Goal: Obtain resource: Obtain resource

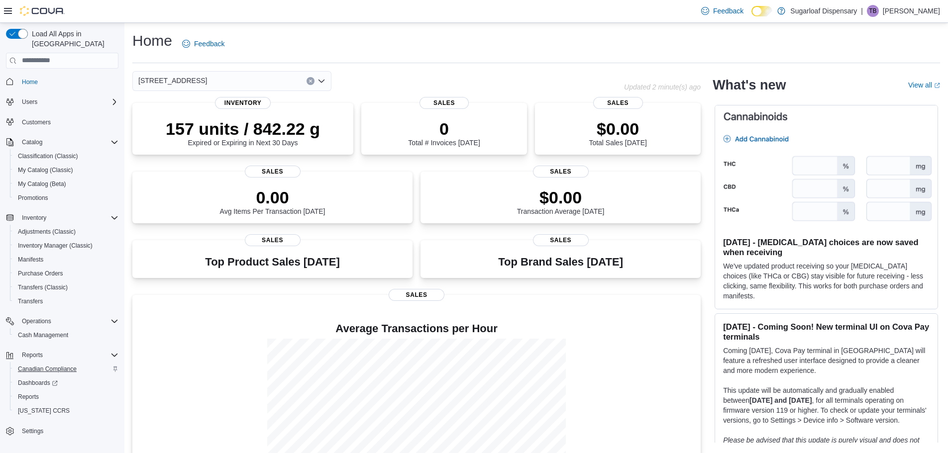
scroll to position [50, 0]
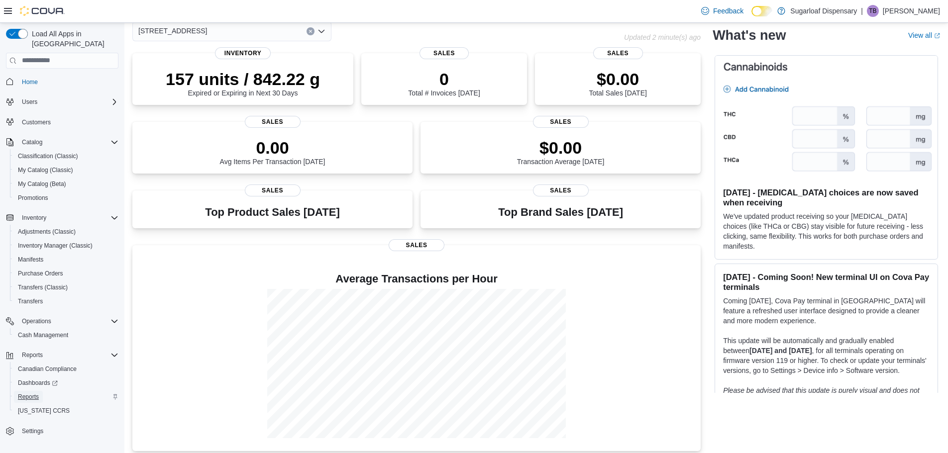
click at [37, 393] on span "Reports" at bounding box center [28, 397] width 21 height 8
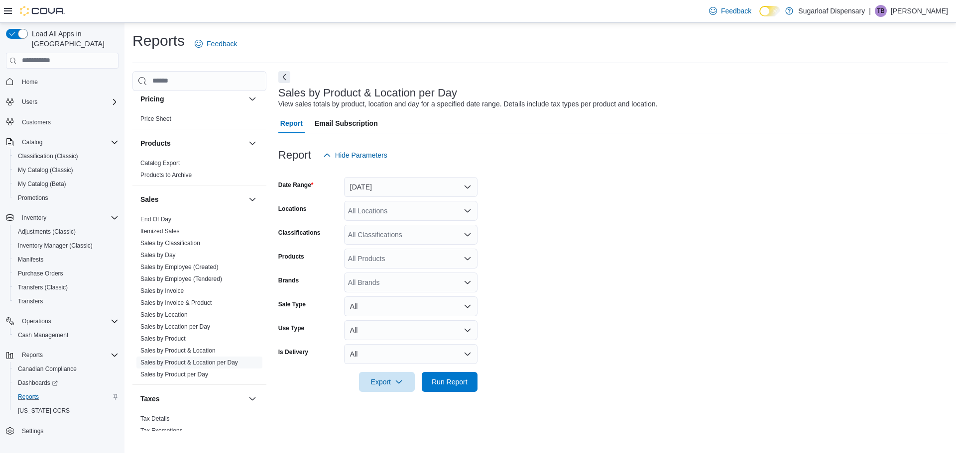
scroll to position [608, 0]
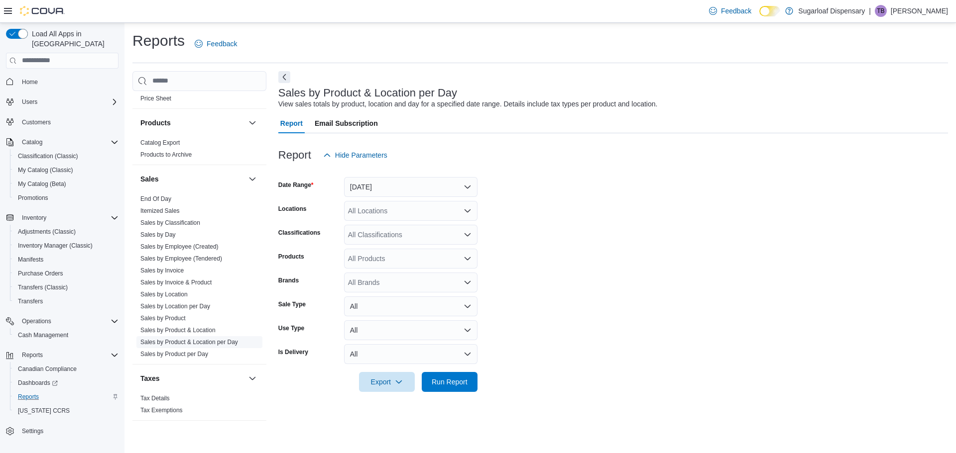
click at [215, 344] on link "Sales by Product & Location per Day" at bounding box center [189, 342] width 98 height 7
click at [411, 210] on div "All Locations" at bounding box center [410, 211] width 133 height 20
click at [427, 241] on span "[STREET_ADDRESS]" at bounding box center [399, 242] width 69 height 10
click at [513, 211] on form "Date Range [DATE] Locations [STREET_ADDRESS] Classifications All Classification…" at bounding box center [612, 278] width 669 height 227
click at [397, 386] on span "Export" at bounding box center [387, 382] width 44 height 20
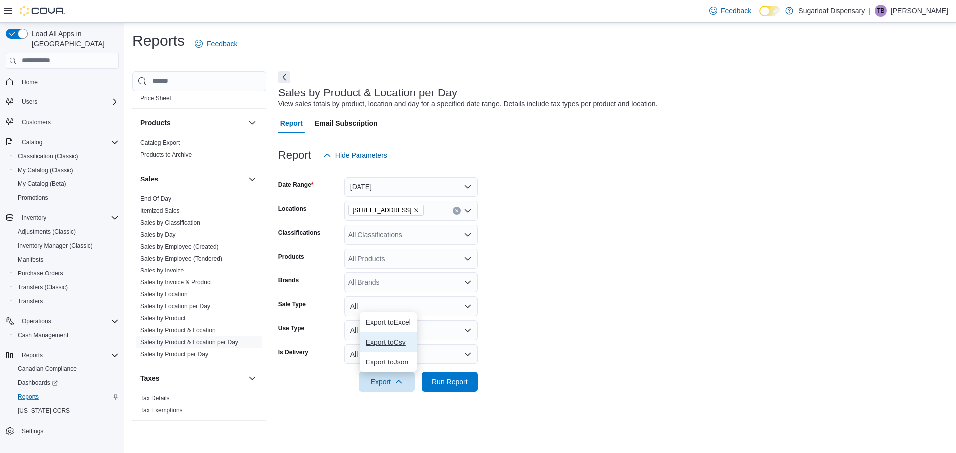
click at [399, 342] on span "Export to Csv" at bounding box center [388, 342] width 45 height 8
